Goal: Task Accomplishment & Management: Manage account settings

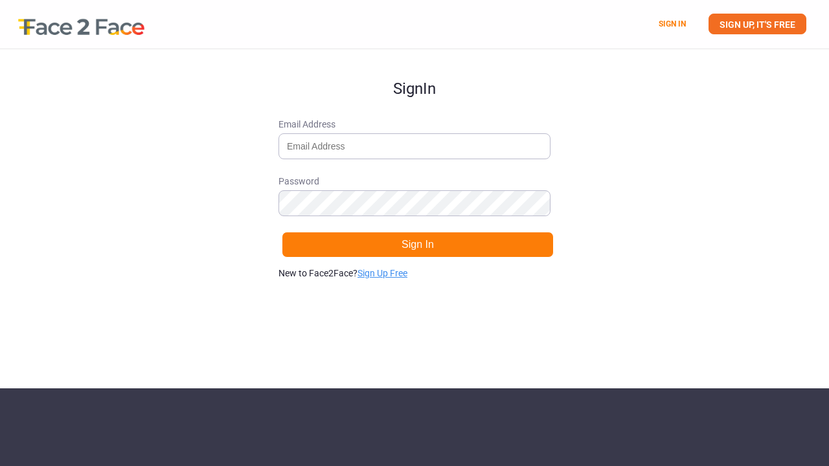
click at [394, 268] on link "Sign Up Free" at bounding box center [382, 273] width 50 height 10
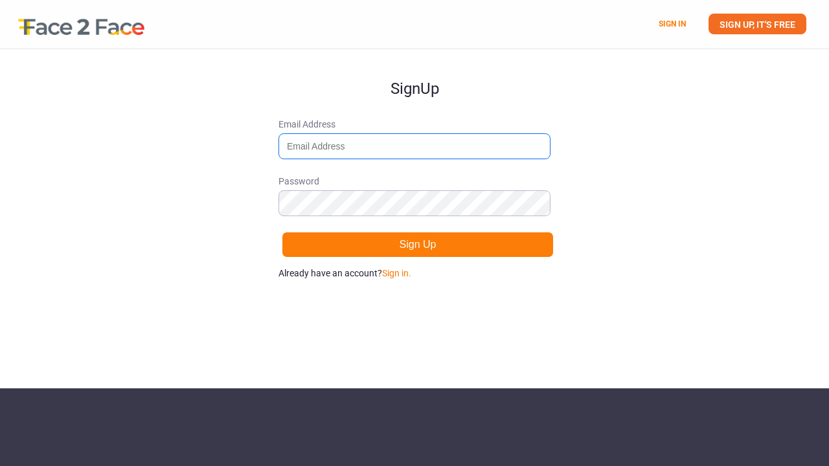
click at [346, 133] on input "Email Address" at bounding box center [414, 146] width 272 height 26
type input "[EMAIL_ADDRESS][DOMAIN_NAME]"
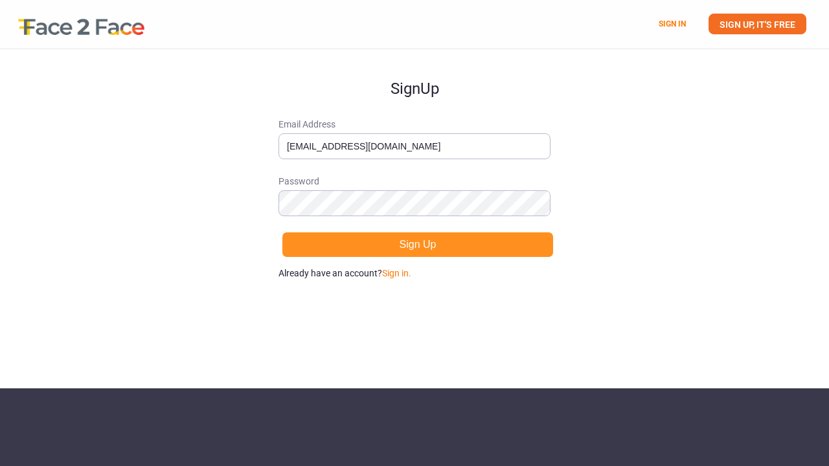
drag, startPoint x: 468, startPoint y: 228, endPoint x: 446, endPoint y: 242, distance: 26.2
click at [446, 242] on form "Sign Up Email Address [EMAIL_ADDRESS][DOMAIN_NAME] Password Sign Up Already hav…" at bounding box center [414, 164] width 272 height 231
click at [446, 242] on button "Sign Up" at bounding box center [418, 245] width 272 height 26
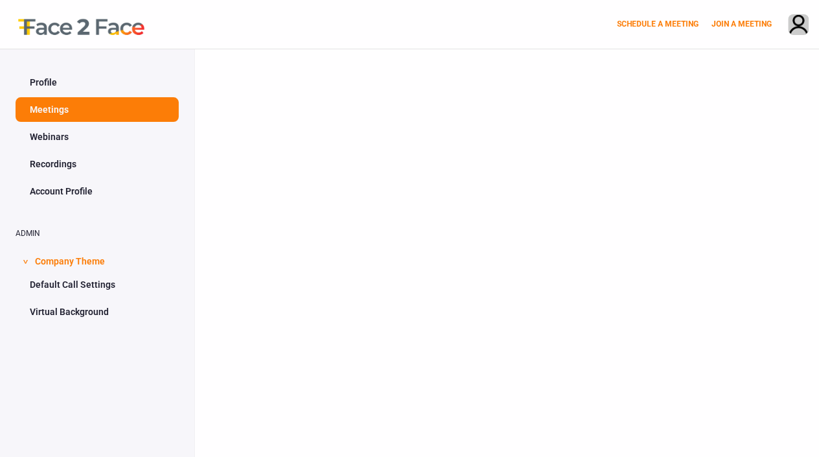
click at [62, 76] on link "Profile" at bounding box center [97, 82] width 163 height 25
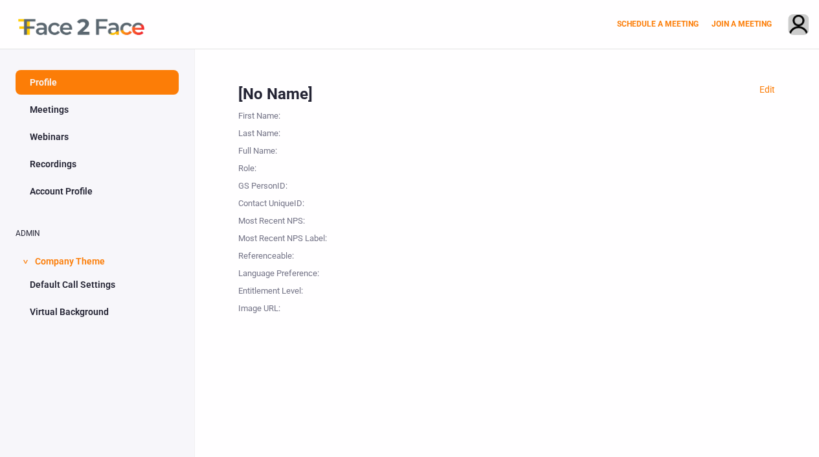
click at [775, 83] on div "Edit" at bounding box center [768, 89] width 16 height 13
click at [775, 88] on link "Edit" at bounding box center [768, 89] width 16 height 10
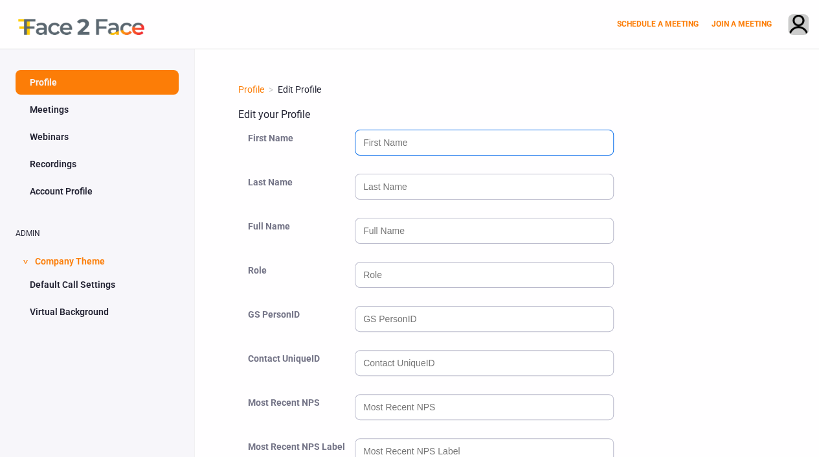
click at [408, 146] on input "text" at bounding box center [484, 143] width 259 height 26
type input "[PERSON_NAME]"
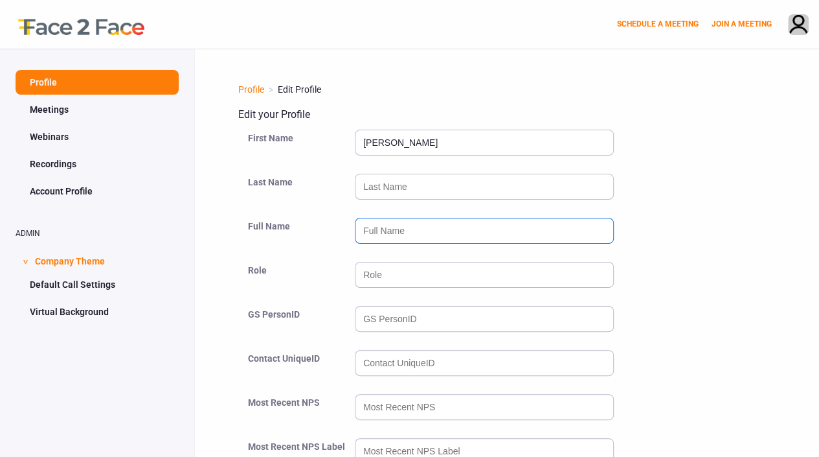
click at [357, 235] on input "text" at bounding box center [484, 231] width 259 height 26
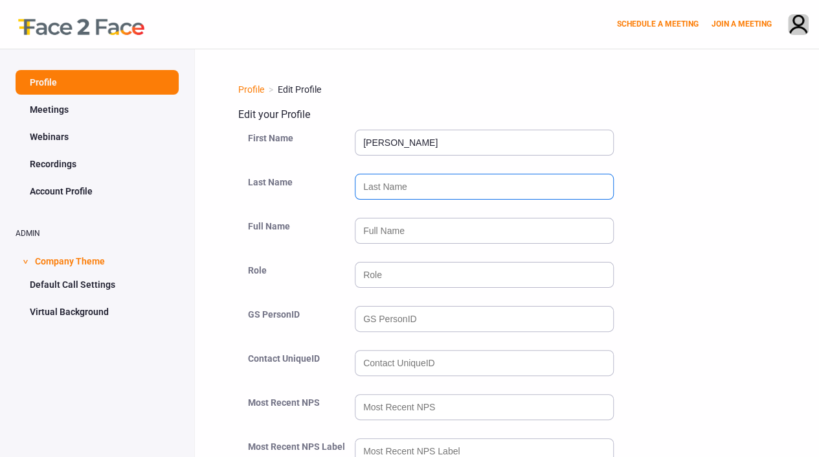
click at [447, 187] on input "text" at bounding box center [484, 187] width 259 height 26
type input "[PERSON_NAME]"
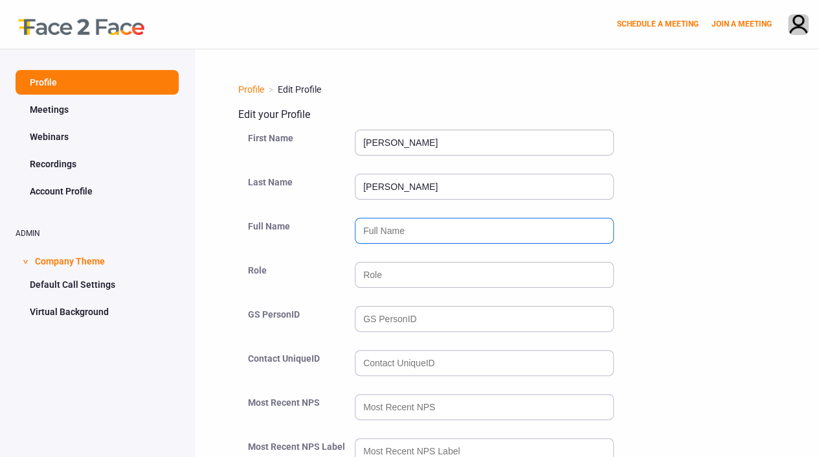
click at [368, 229] on input "text" at bounding box center [484, 231] width 259 height 26
type input "[PERSON_NAME]"
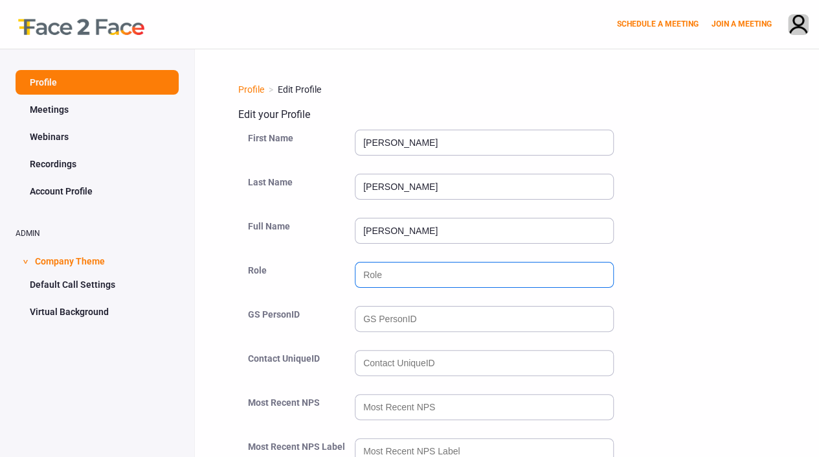
click at [370, 269] on input "text" at bounding box center [484, 275] width 259 height 26
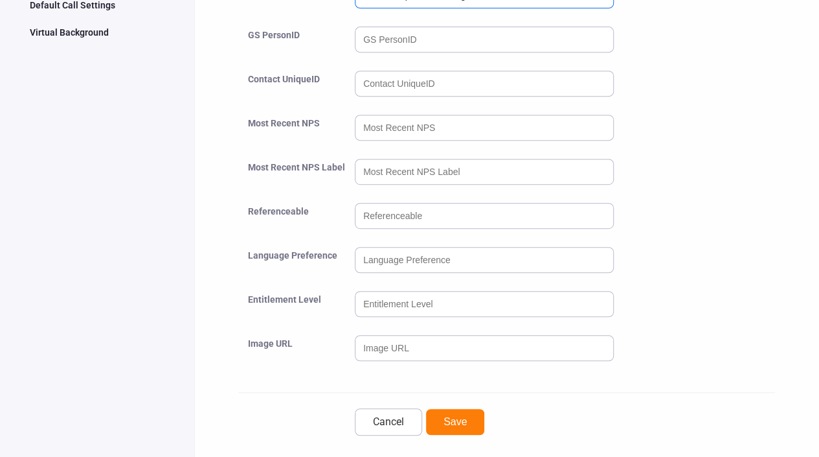
scroll to position [290, 0]
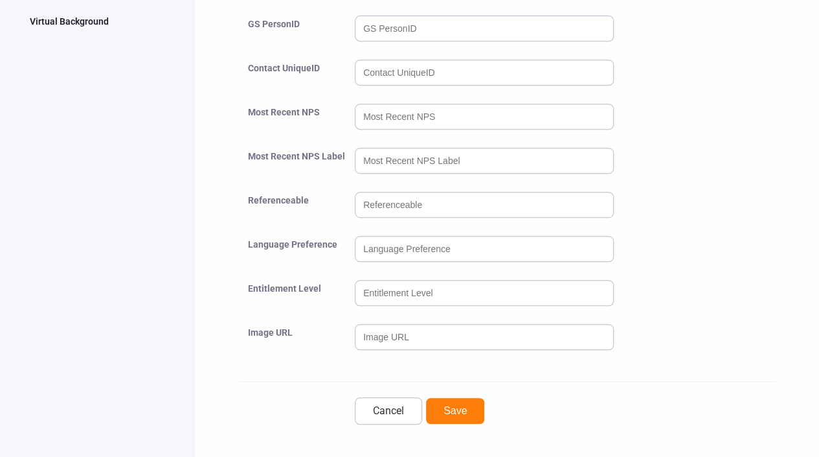
type input "Associate product manager"
click at [423, 74] on input "number" at bounding box center [484, 73] width 259 height 26
click at [602, 65] on input "1" at bounding box center [484, 73] width 259 height 26
type input "0"
click at [601, 78] on input "0" at bounding box center [484, 73] width 259 height 26
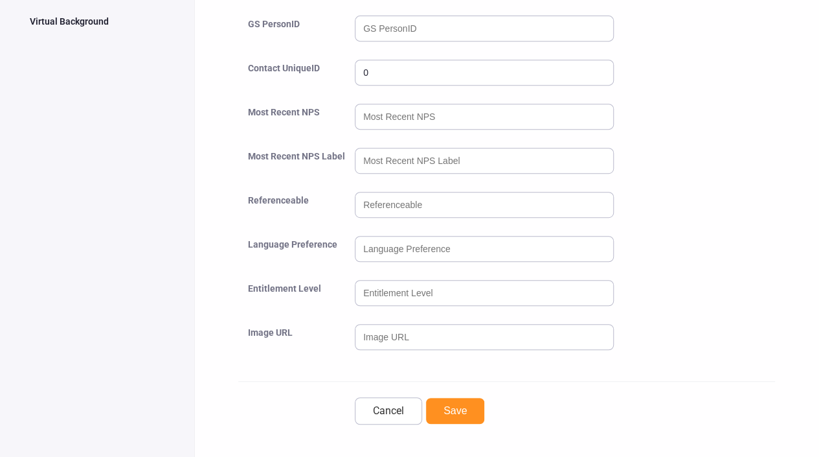
click at [438, 405] on button "Save" at bounding box center [455, 410] width 60 height 27
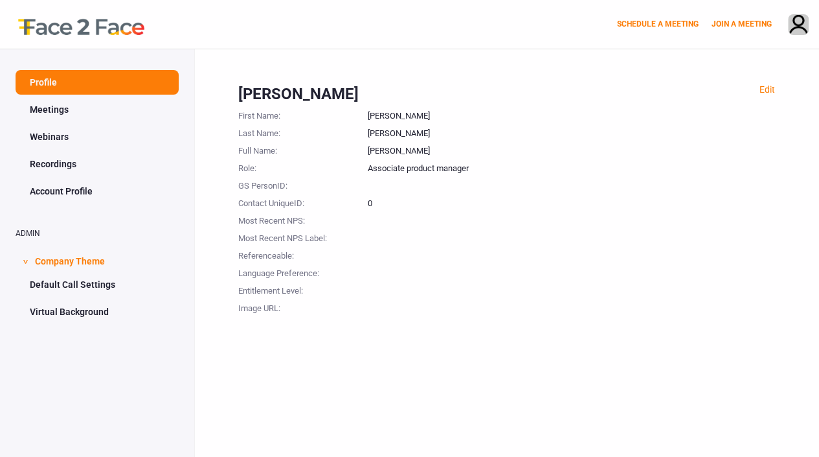
click at [56, 104] on link "Meetings" at bounding box center [97, 109] width 163 height 25
